Goal: Check status

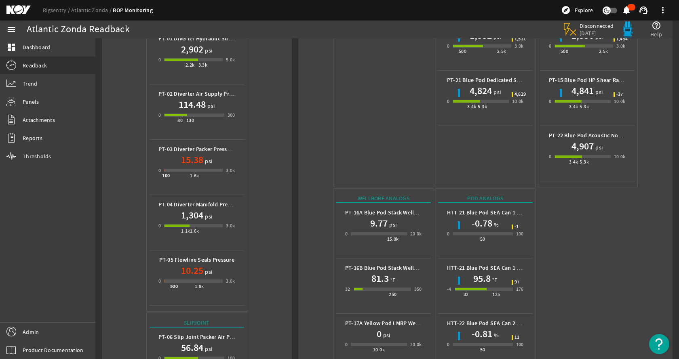
scroll to position [106, 0]
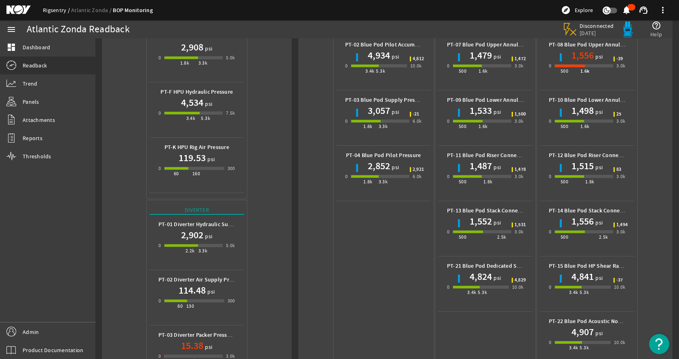
click at [59, 13] on link "Rigsentry" at bounding box center [57, 9] width 28 height 7
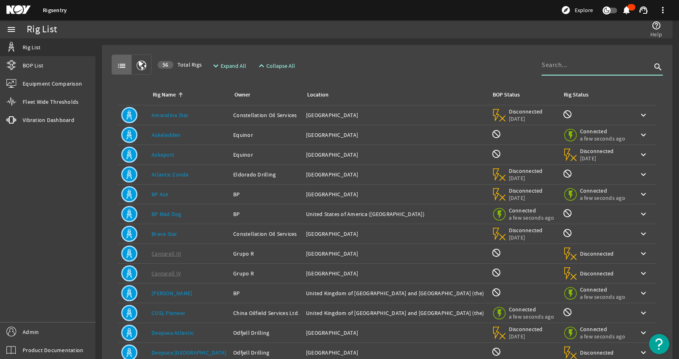
drag, startPoint x: 593, startPoint y: 61, endPoint x: 582, endPoint y: 58, distance: 11.7
click at [593, 60] on input at bounding box center [597, 65] width 110 height 10
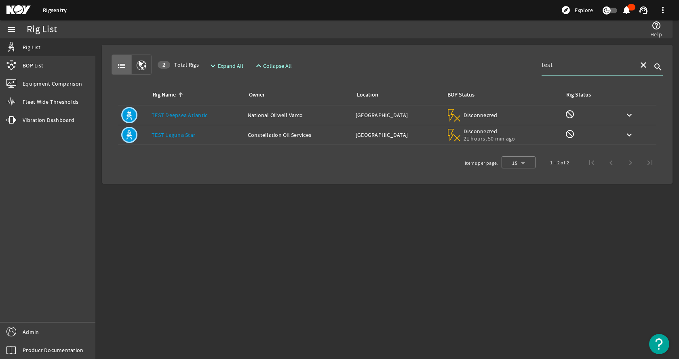
type input "test"
click at [188, 136] on link "TEST Laguna Star" at bounding box center [174, 134] width 44 height 7
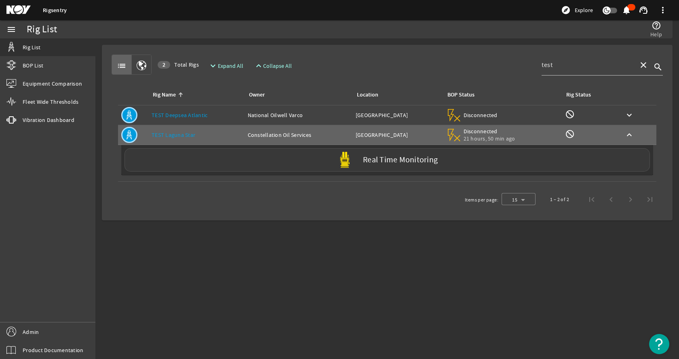
click at [293, 165] on div "Real Time Monitoring" at bounding box center [388, 159] width 526 height 23
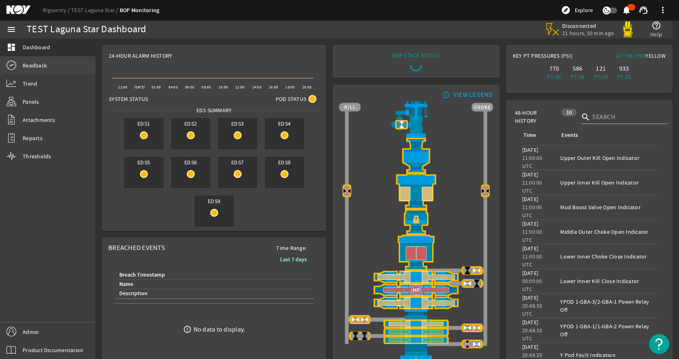
click at [51, 65] on link "Readback" at bounding box center [47, 66] width 95 height 18
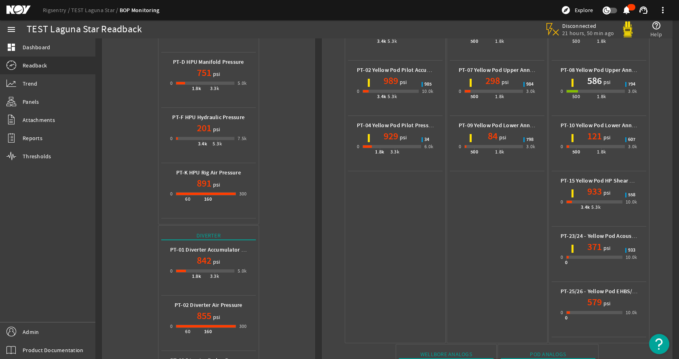
scroll to position [81, 0]
click at [489, 251] on div "Regulator Pilot PT-05 Yellow Pod Manifold Pilot Pressure 12 psi 0 500 1.8k 3.0k…" at bounding box center [497, 166] width 101 height 353
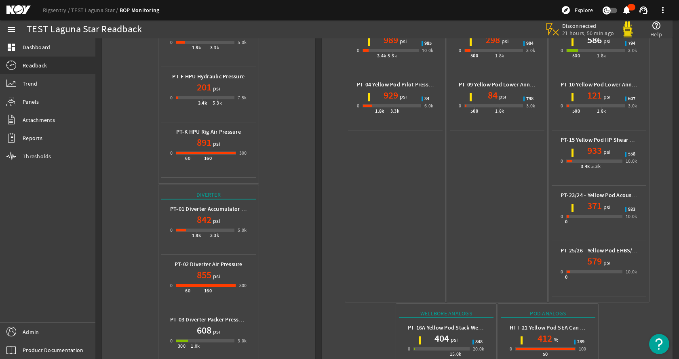
click at [504, 196] on div "Regulator Pilot PT-05 Yellow Pod Manifold Pilot Pressure 12 psi 0 500 1.8k 3.0k…" at bounding box center [497, 125] width 101 height 353
click at [493, 222] on div "Regulator Pilot PT-05 Yellow Pod Manifold Pilot Pressure 12 psi 0 500 1.8k 3.0k…" at bounding box center [497, 125] width 101 height 353
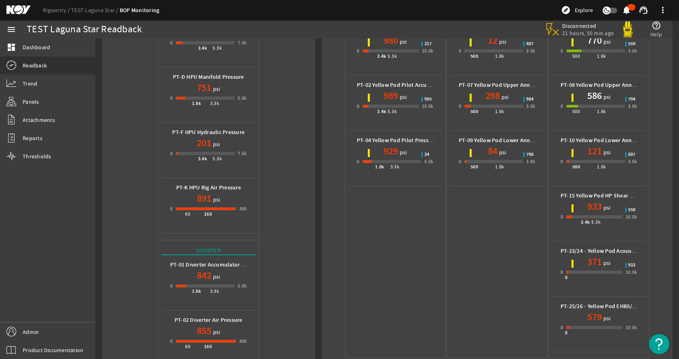
scroll to position [53, 0]
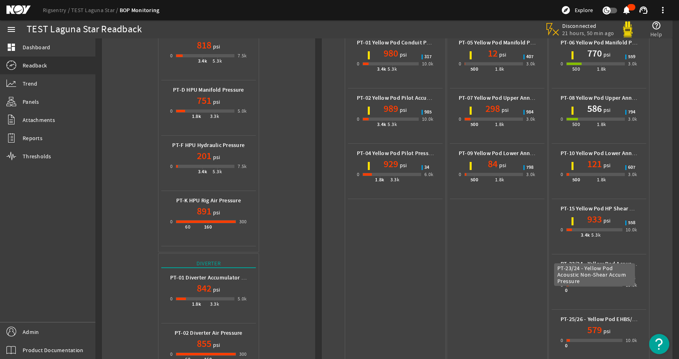
click at [589, 260] on b "PT-23/24 - Yellow Pod Acoustic Non-Shear Accum Pressure" at bounding box center [634, 264] width 147 height 8
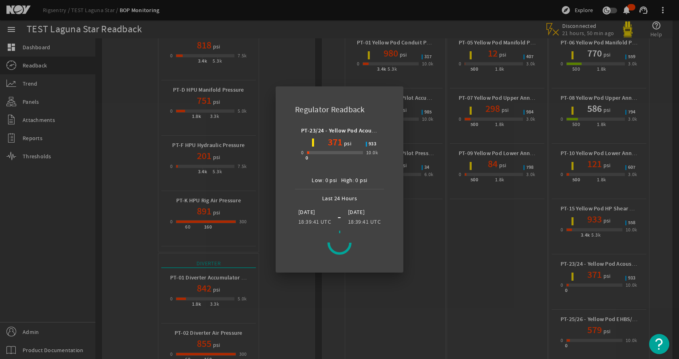
click at [462, 217] on div at bounding box center [339, 179] width 679 height 359
